Goal: Task Accomplishment & Management: Manage account settings

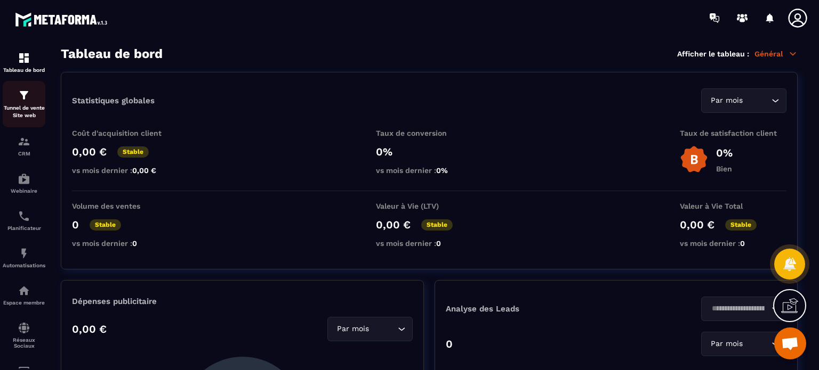
click at [30, 97] on img at bounding box center [24, 95] width 13 height 13
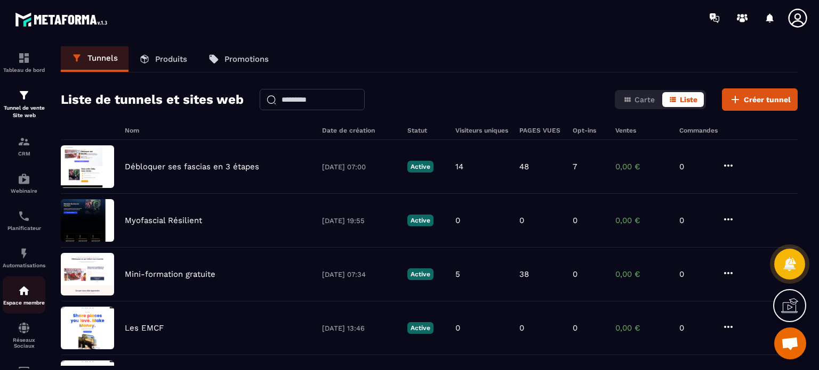
click at [28, 287] on link "Espace membre" at bounding box center [24, 295] width 43 height 37
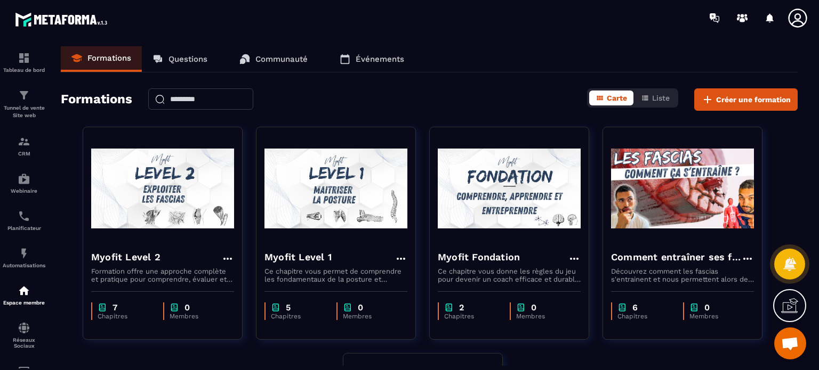
click at [450, 86] on div "Formations Questions Communauté Événements Formations Carte Liste Créer une for…" at bounding box center [429, 206] width 758 height 320
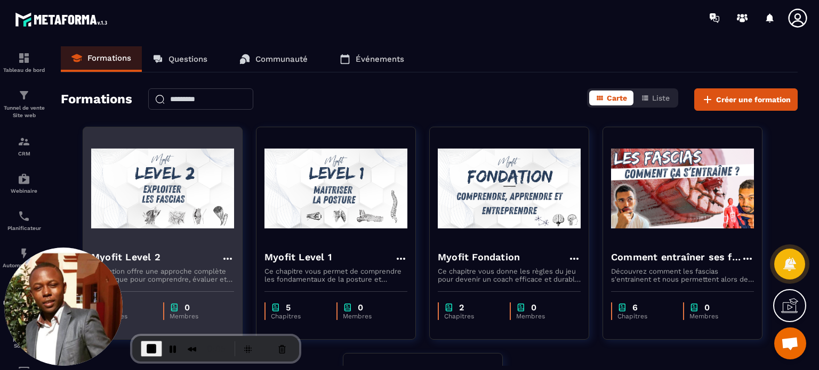
click at [199, 187] on img at bounding box center [162, 188] width 143 height 107
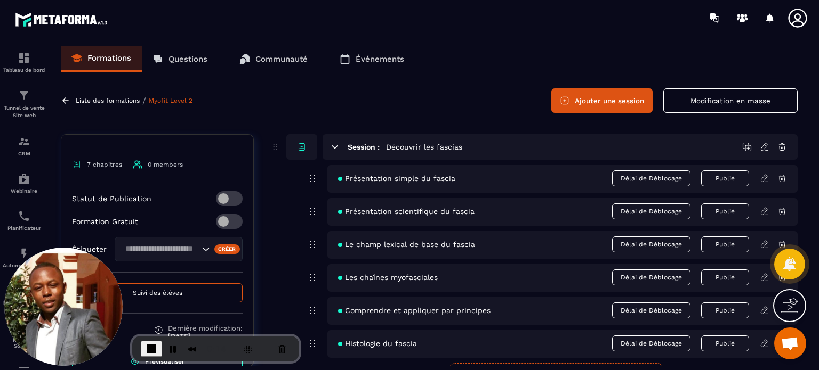
scroll to position [157, 0]
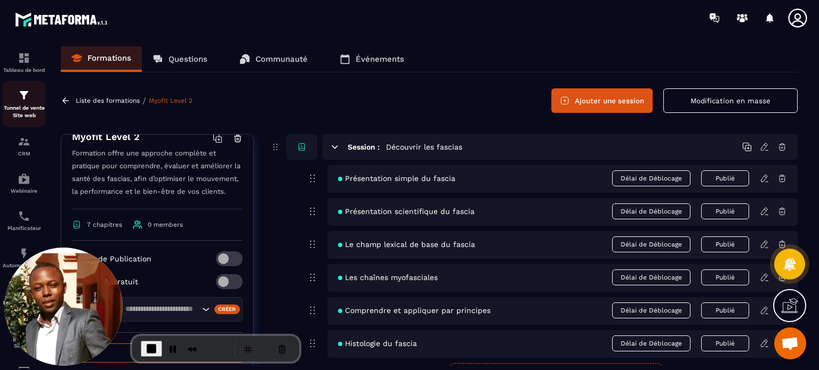
click at [31, 101] on div "Tunnel de vente Site web" at bounding box center [24, 104] width 43 height 30
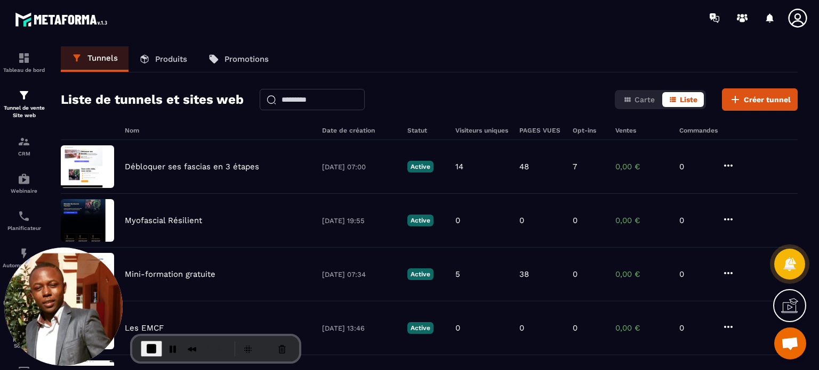
click at [169, 63] on link "Produits" at bounding box center [162, 59] width 69 height 26
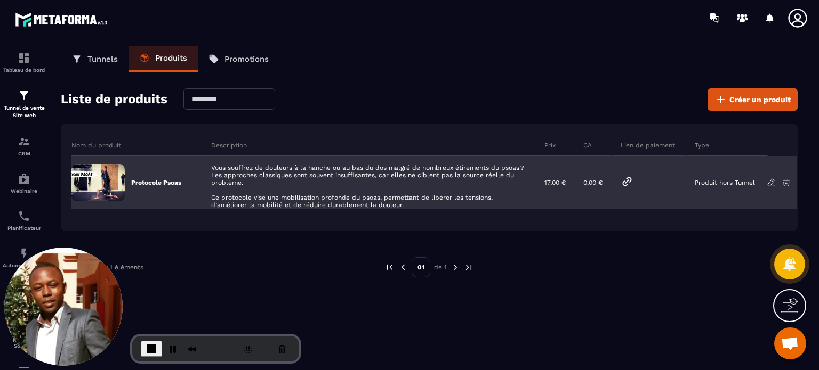
click at [771, 181] on icon at bounding box center [771, 183] width 10 height 10
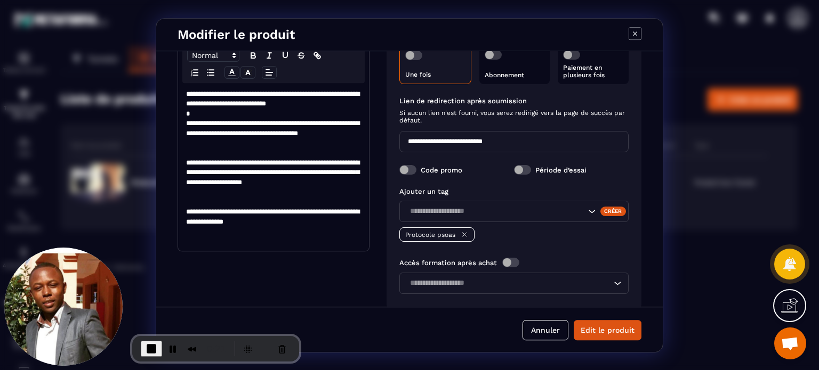
scroll to position [196, 0]
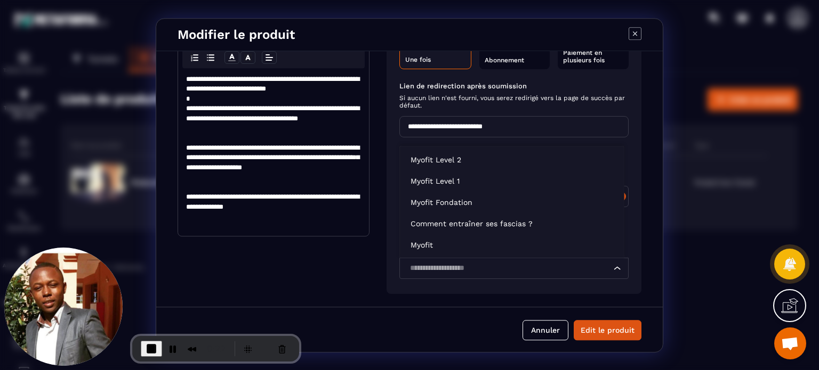
click at [463, 274] on div "Loading..." at bounding box center [513, 268] width 229 height 21
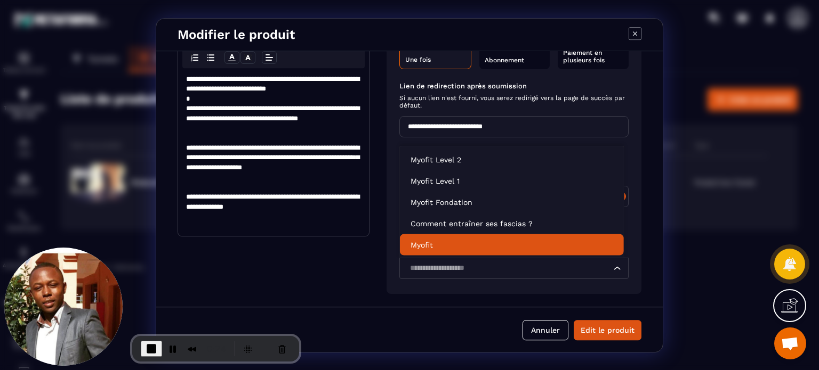
click at [379, 281] on div "**********" at bounding box center [409, 179] width 506 height 256
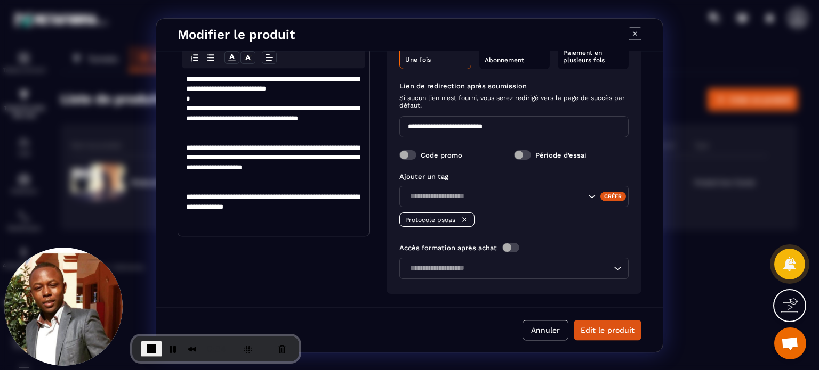
click at [508, 247] on span "Modal window" at bounding box center [510, 248] width 17 height 10
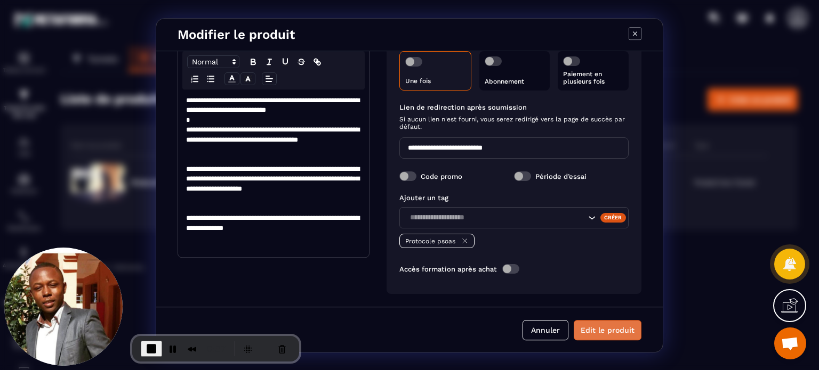
click at [610, 334] on button "Edit le produit" at bounding box center [608, 330] width 68 height 20
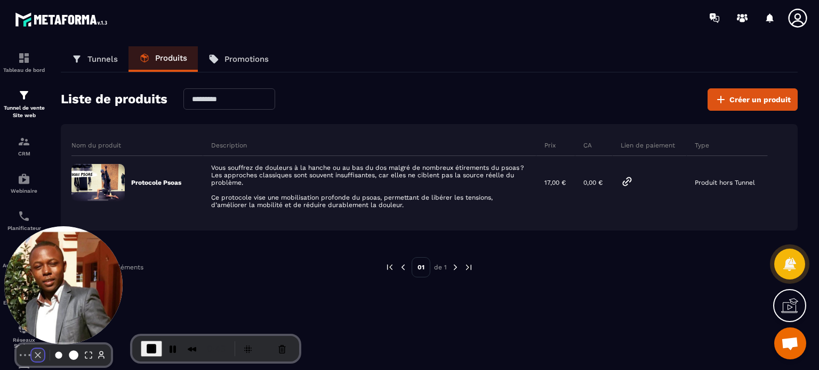
click at [31, 349] on button "Camera off" at bounding box center [37, 355] width 13 height 13
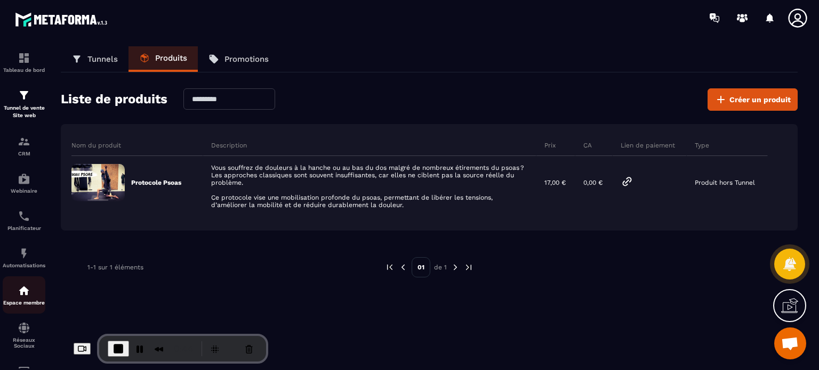
click at [37, 296] on div "Espace membre" at bounding box center [24, 295] width 43 height 21
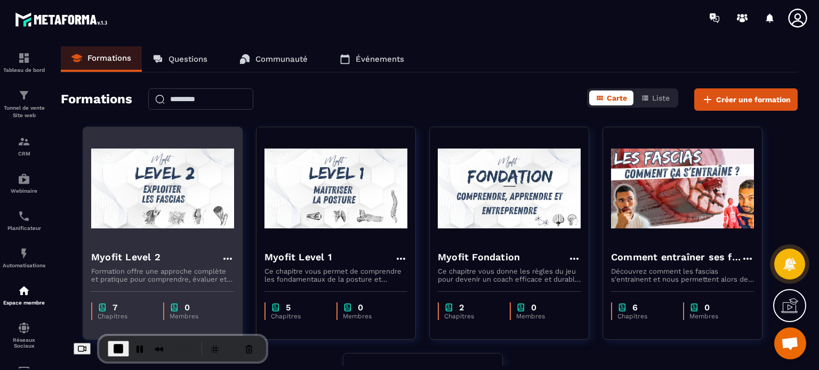
click at [152, 231] on img at bounding box center [162, 188] width 143 height 107
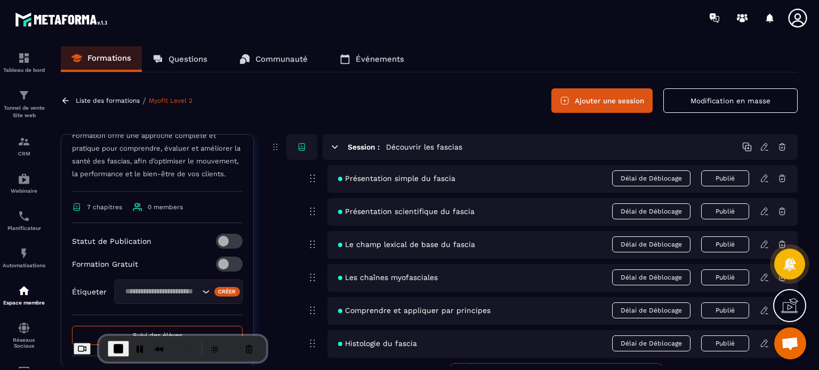
scroll to position [166, 0]
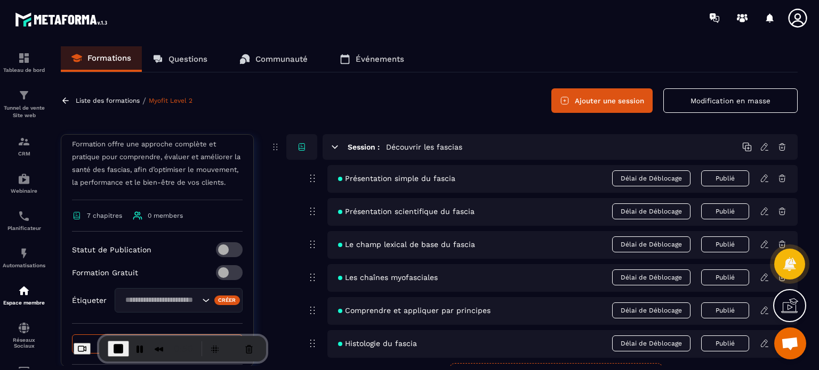
click at [224, 280] on span at bounding box center [229, 272] width 27 height 15
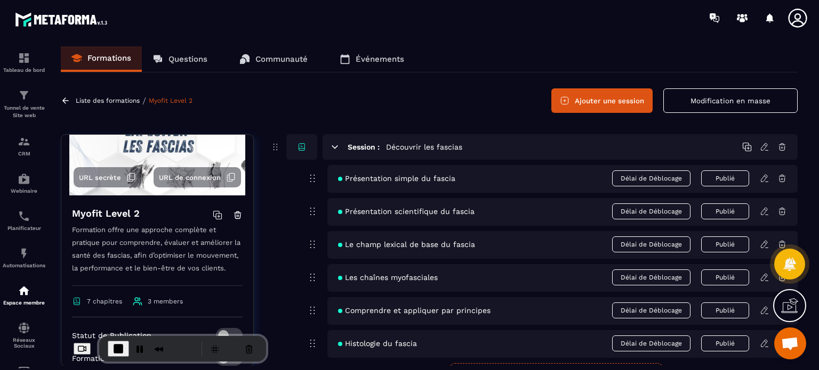
scroll to position [70, 0]
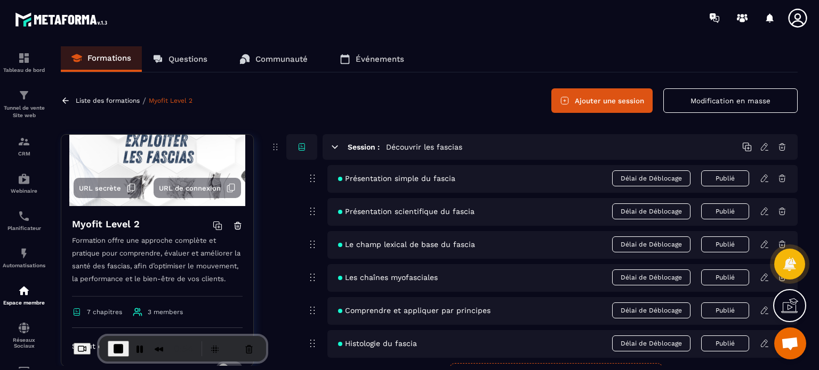
click at [100, 189] on span "URL secrète" at bounding box center [100, 188] width 42 height 8
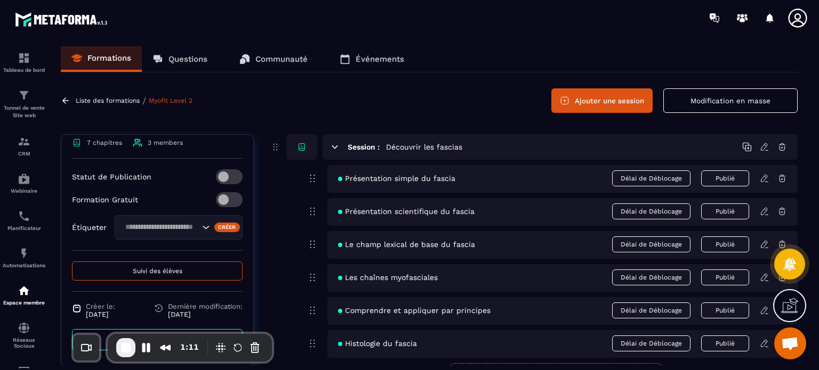
scroll to position [252, 0]
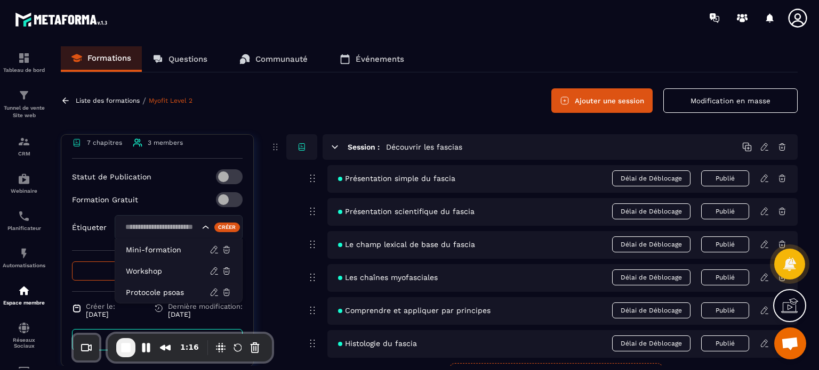
click at [132, 227] on input "Search for option" at bounding box center [161, 228] width 78 height 12
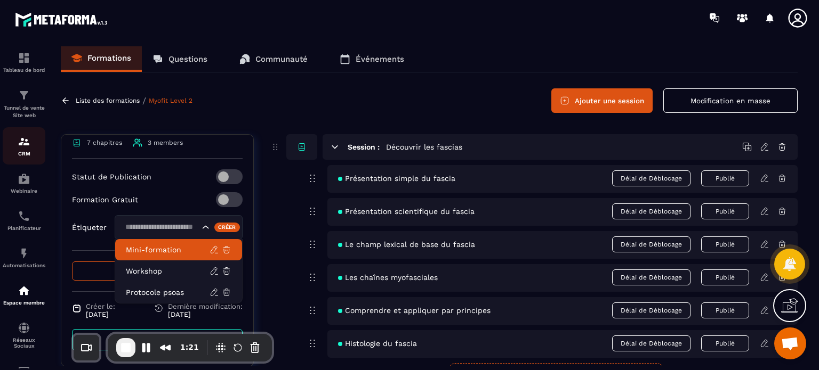
click at [27, 143] on img at bounding box center [24, 141] width 13 height 13
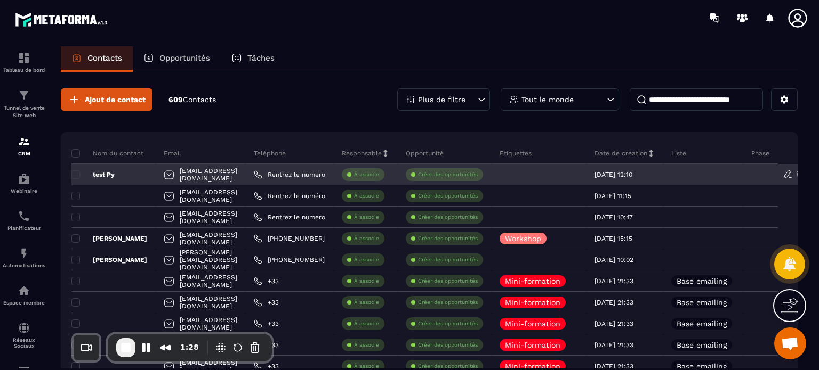
click at [95, 173] on p "test Py" at bounding box center [92, 175] width 43 height 9
